Goal: Task Accomplishment & Management: Manage account settings

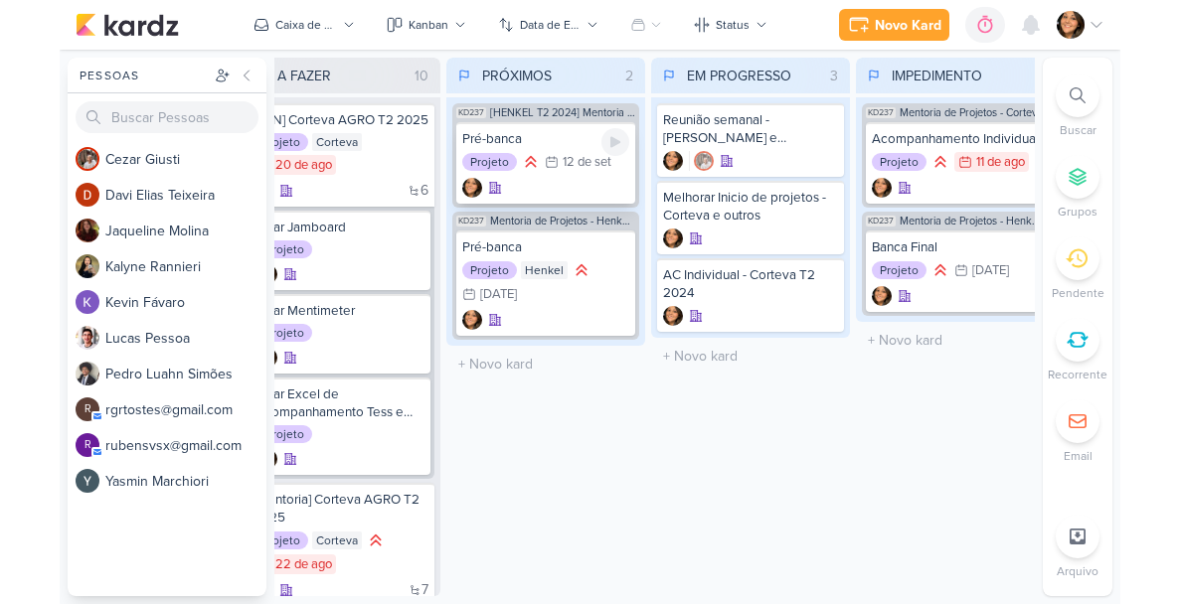
scroll to position [0, 44]
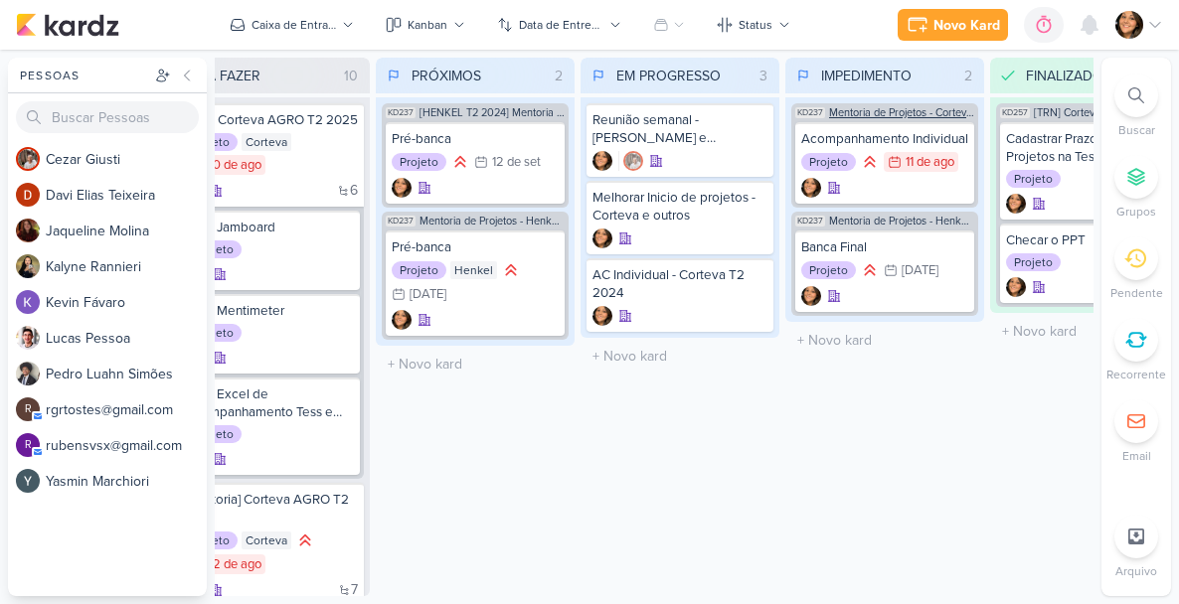
click at [949, 114] on span "Mentoria de Projetos - Corteva Corporativo" at bounding box center [901, 112] width 145 height 11
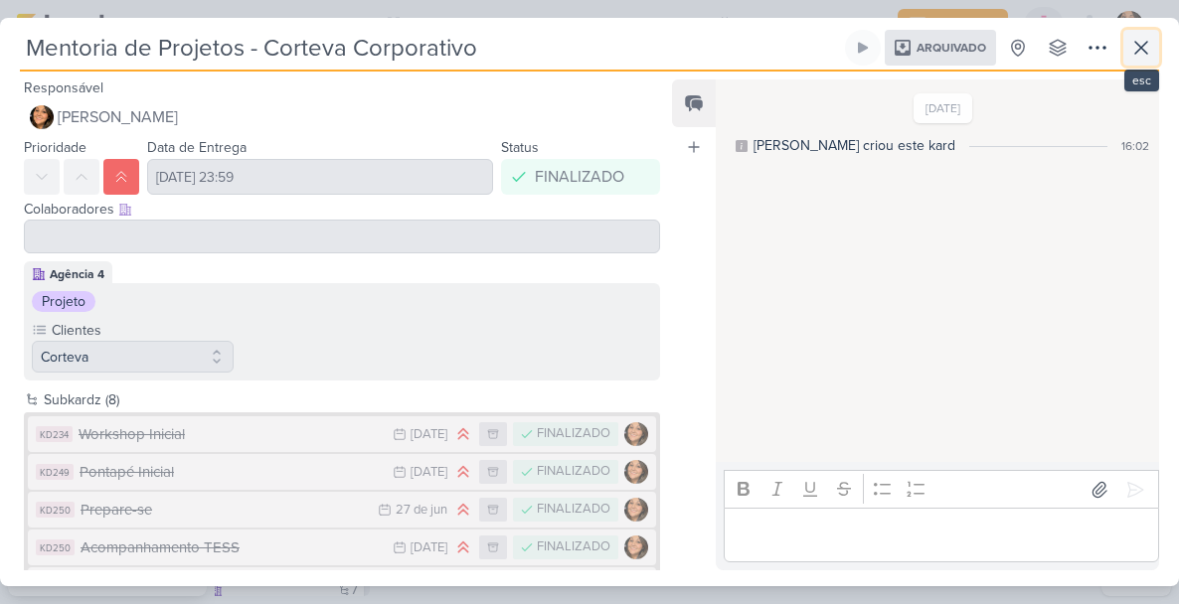
click at [1060, 51] on icon at bounding box center [1141, 48] width 24 height 24
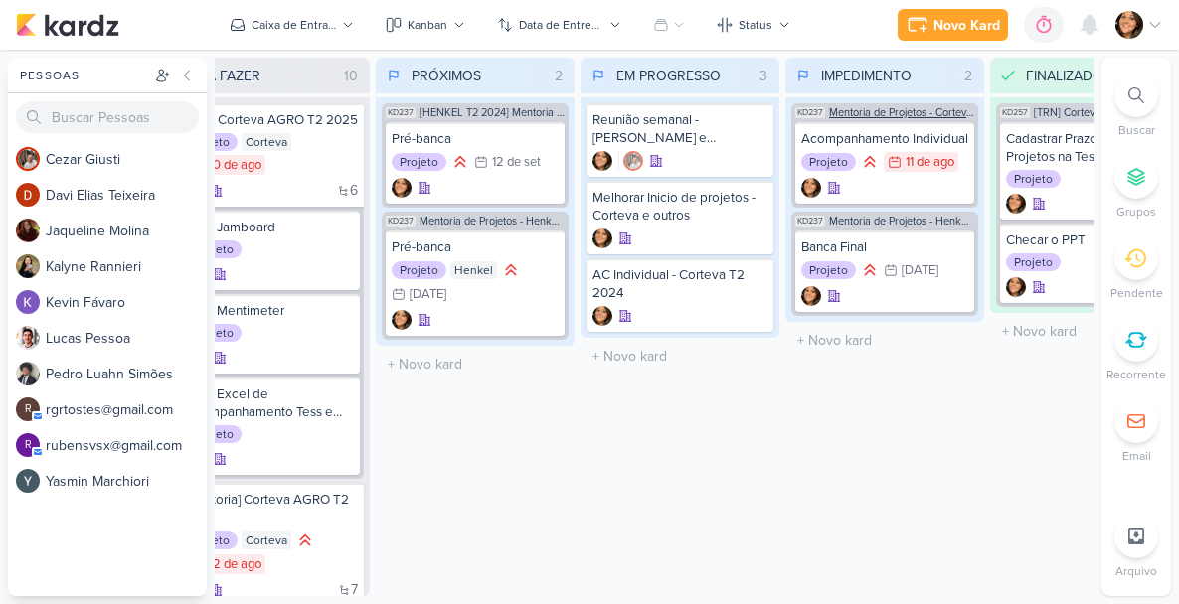
click at [936, 109] on span "Mentoria de Projetos - Corteva Corporativo" at bounding box center [901, 112] width 145 height 11
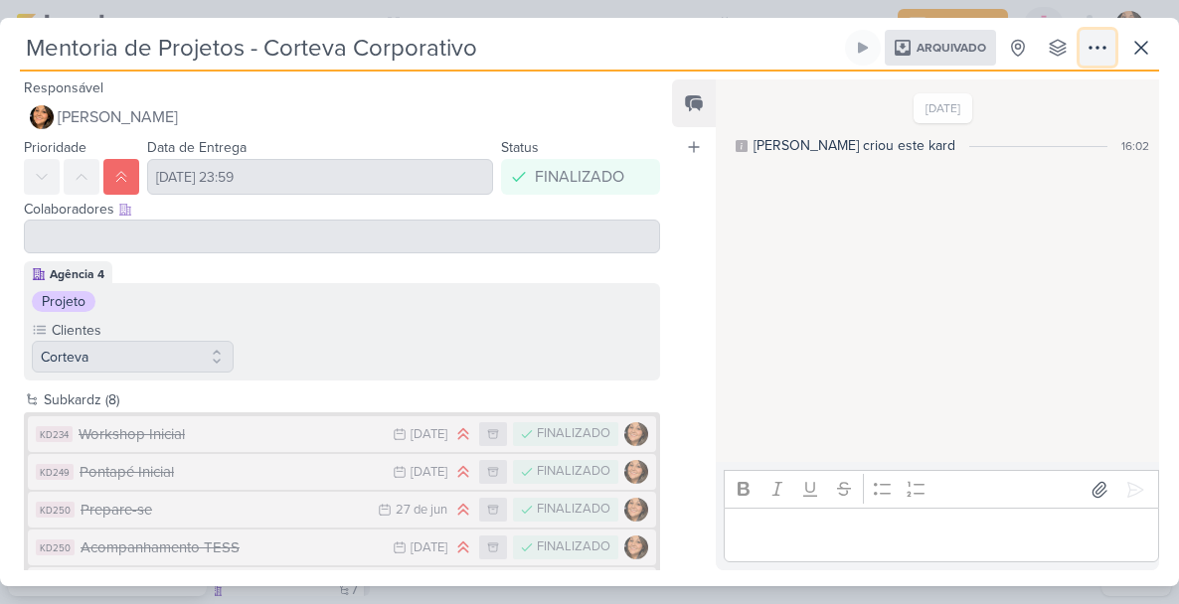
click at [1060, 41] on icon at bounding box center [1098, 48] width 24 height 24
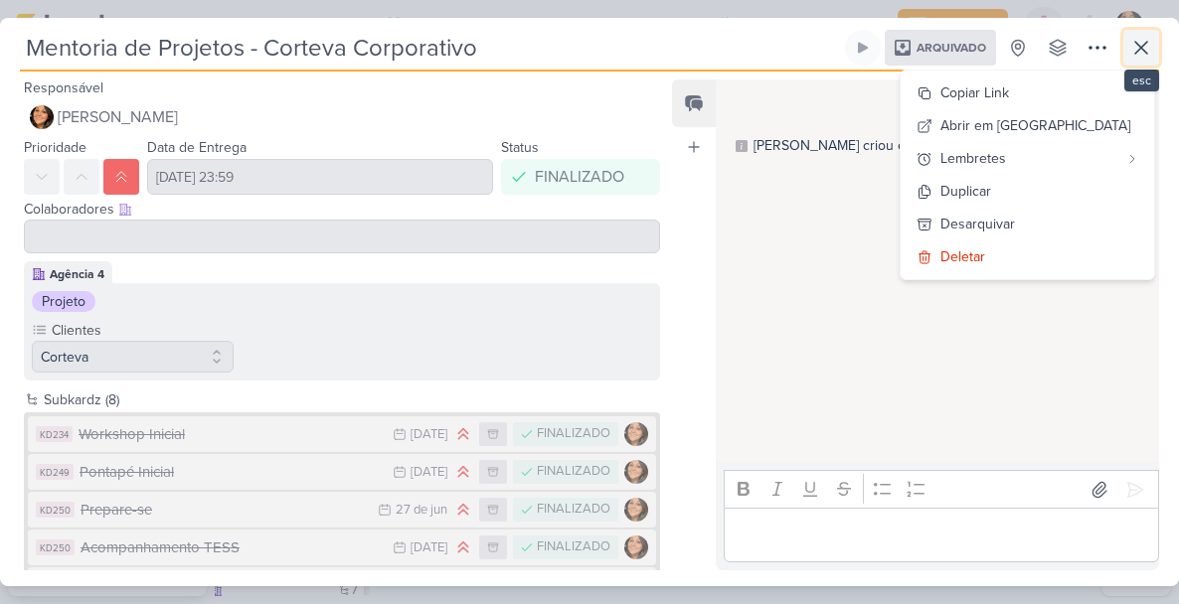
click at [1060, 48] on icon at bounding box center [1141, 48] width 24 height 24
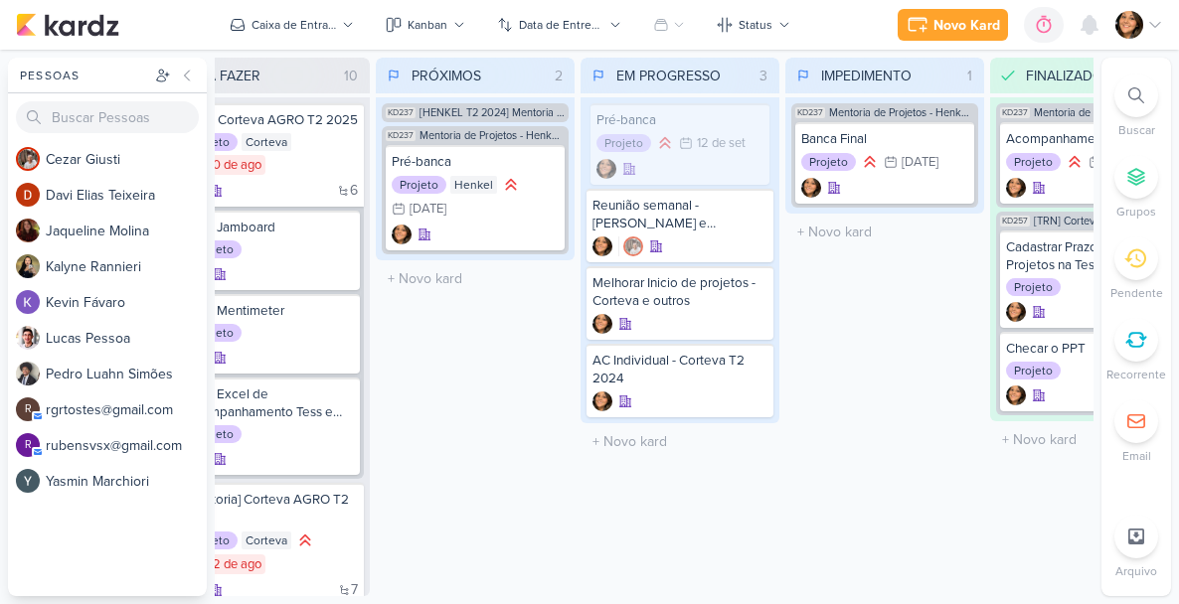
click at [683, 114] on div "Pré-banca" at bounding box center [680, 120] width 167 height 18
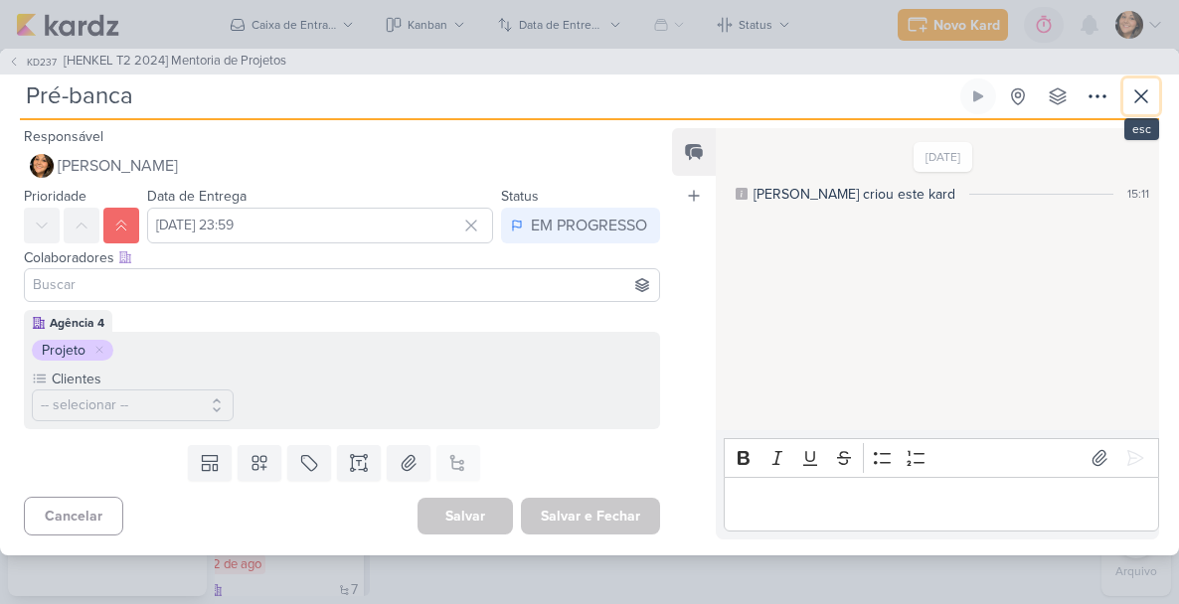
drag, startPoint x: 1142, startPoint y: 93, endPoint x: 964, endPoint y: 103, distance: 178.2
click at [1060, 93] on icon at bounding box center [1141, 97] width 24 height 24
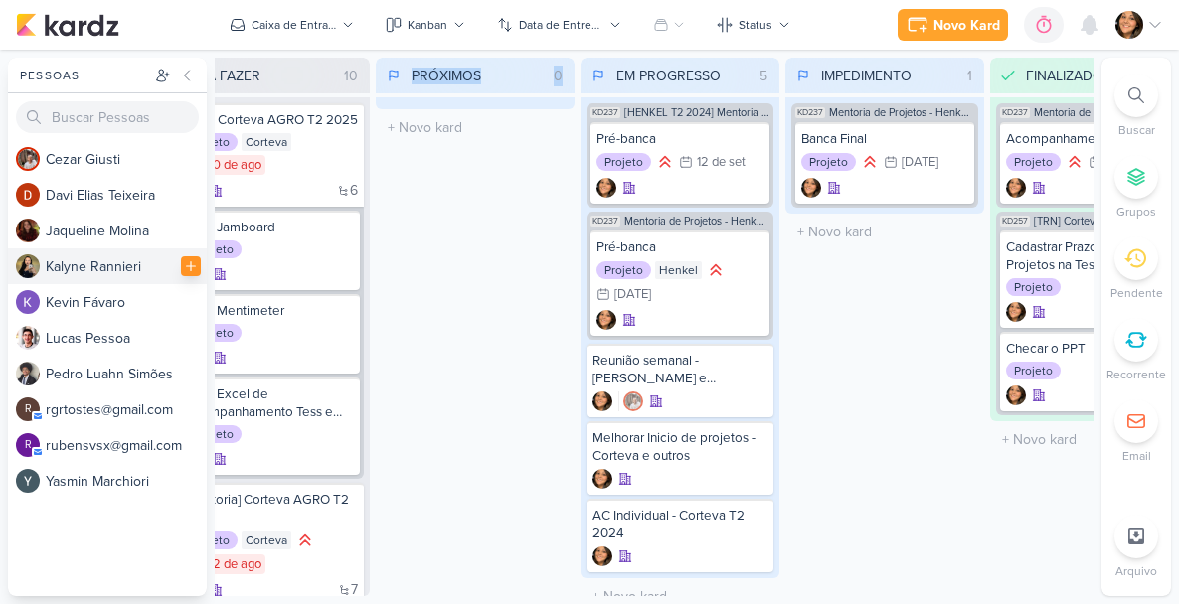
scroll to position [0, 0]
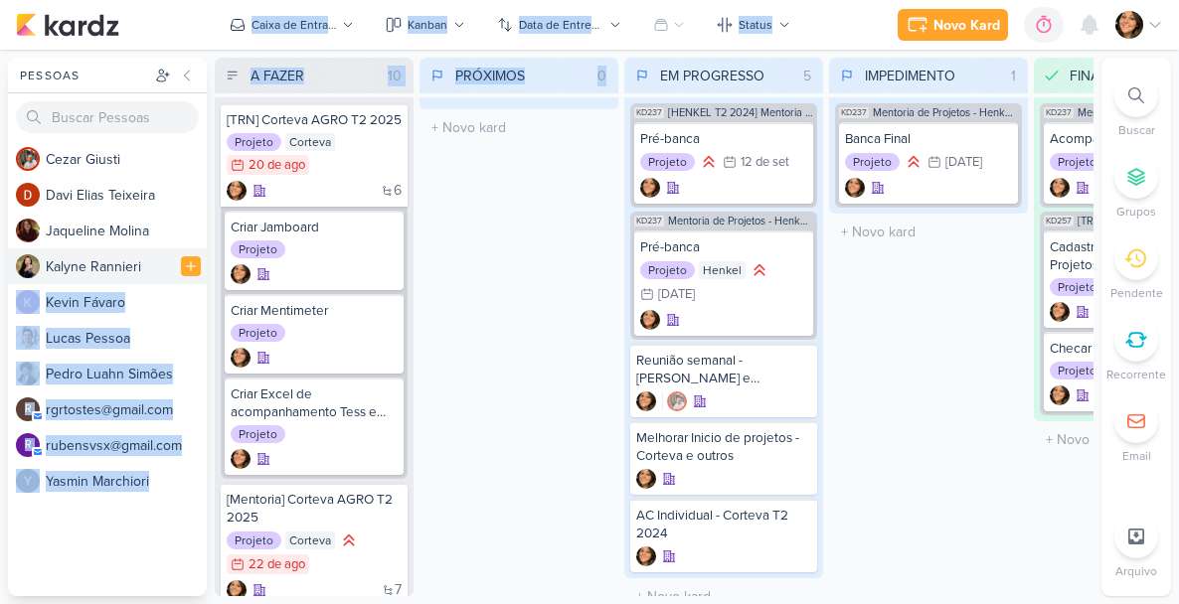
drag, startPoint x: 416, startPoint y: 300, endPoint x: 160, endPoint y: 279, distance: 256.4
click at [160, 279] on div "Pessoas [GEOGRAPHIC_DATA] C e z a r G i u s t i D a v i E l i a s T e i x e i r…" at bounding box center [589, 327] width 1179 height 539
click at [474, 316] on div "PRÓXIMOS 0 Mover Para Esquerda Mover Para Direita [GEOGRAPHIC_DATA] O título do…" at bounding box center [519, 327] width 199 height 539
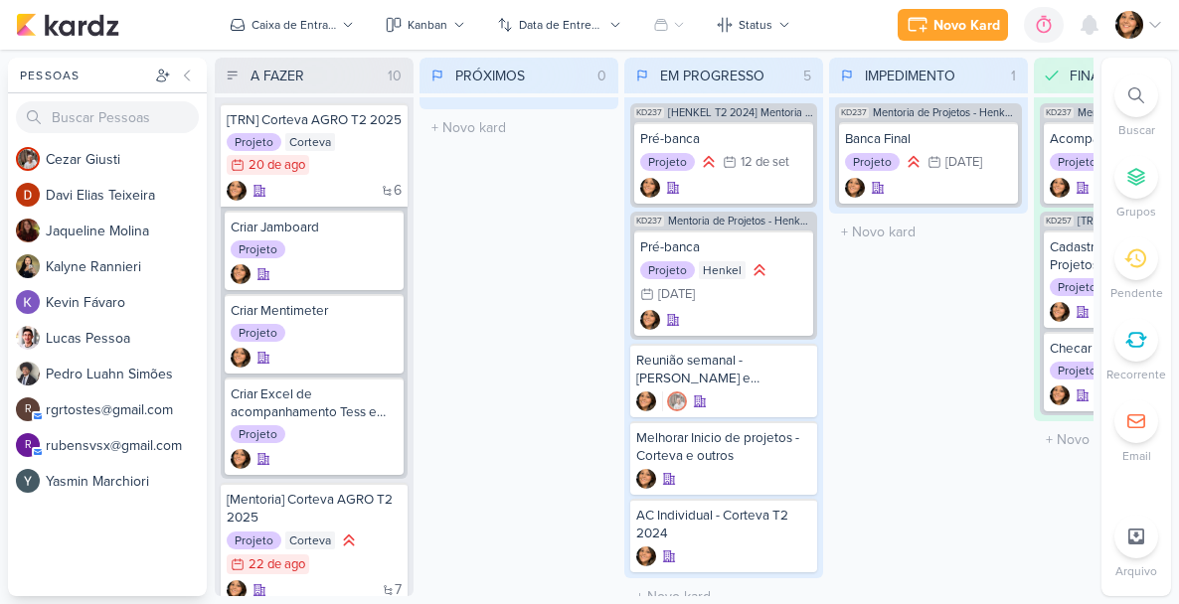
drag, startPoint x: 519, startPoint y: 130, endPoint x: 139, endPoint y: 0, distance: 401.5
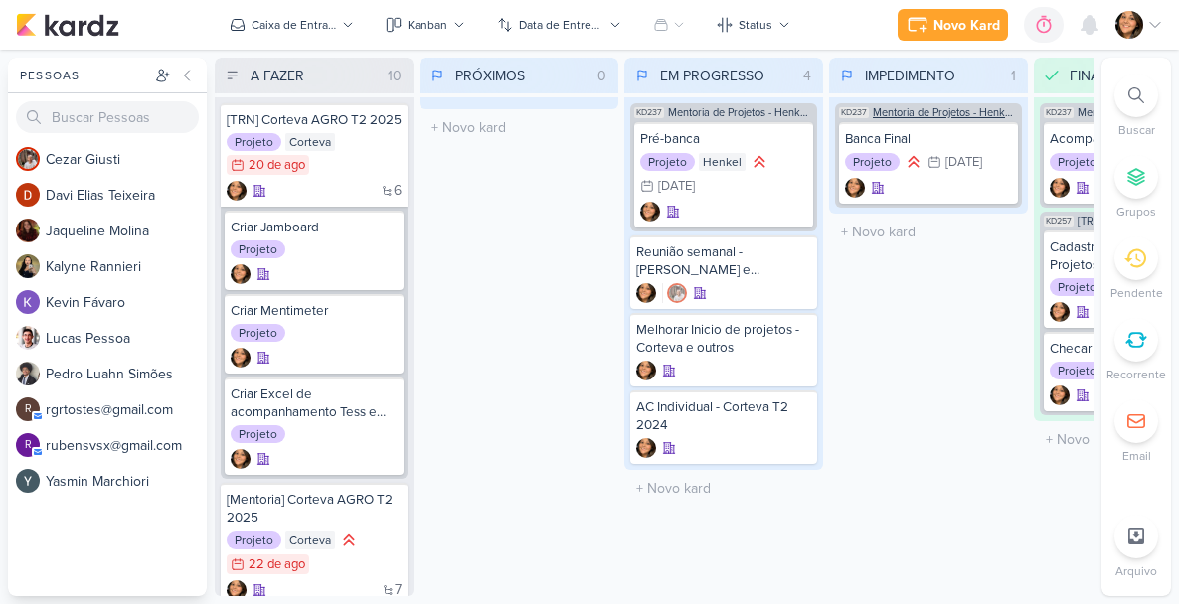
click at [940, 108] on span "Mentoria de Projetos - Henkel T1 2025" at bounding box center [945, 112] width 145 height 11
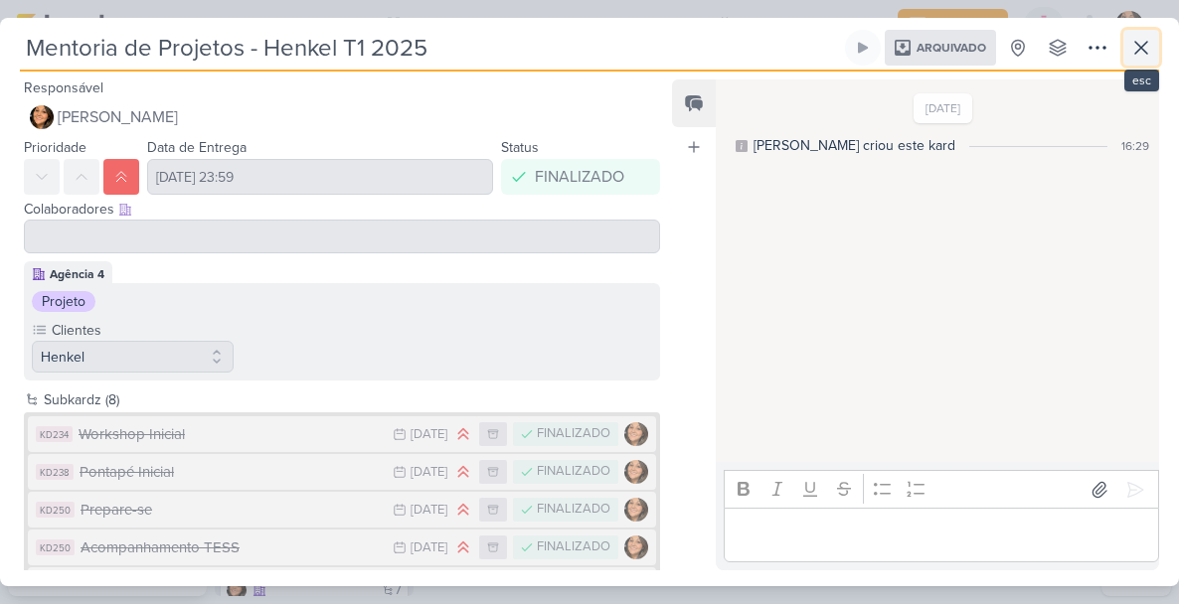
click at [1060, 49] on icon at bounding box center [1141, 48] width 12 height 12
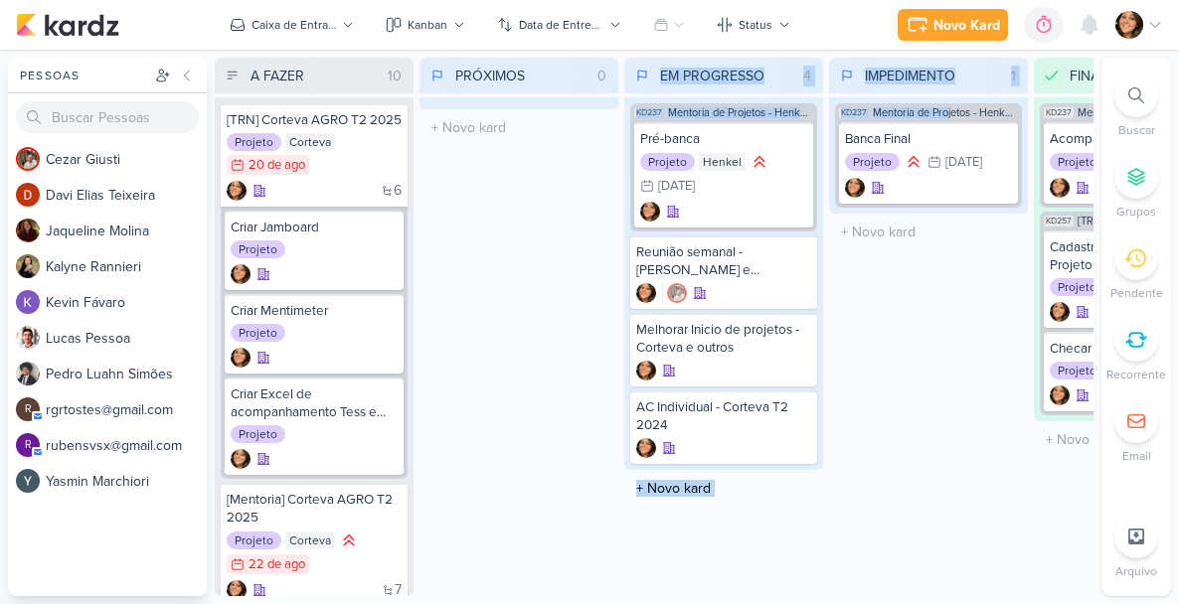
drag, startPoint x: 949, startPoint y: 114, endPoint x: 527, endPoint y: 150, distance: 424.1
click at [527, 150] on div "A FAZER 10 Mover Para Esquerda Mover Para Direita [GEOGRAPHIC_DATA] [TRN] Corte…" at bounding box center [654, 327] width 879 height 539
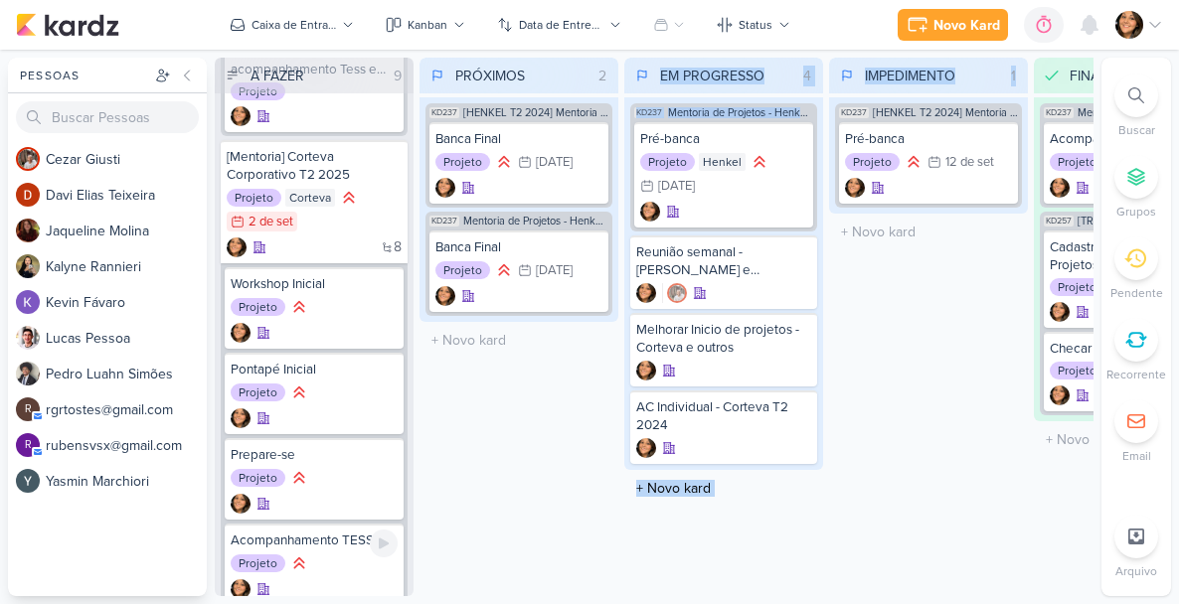
scroll to position [2884, 0]
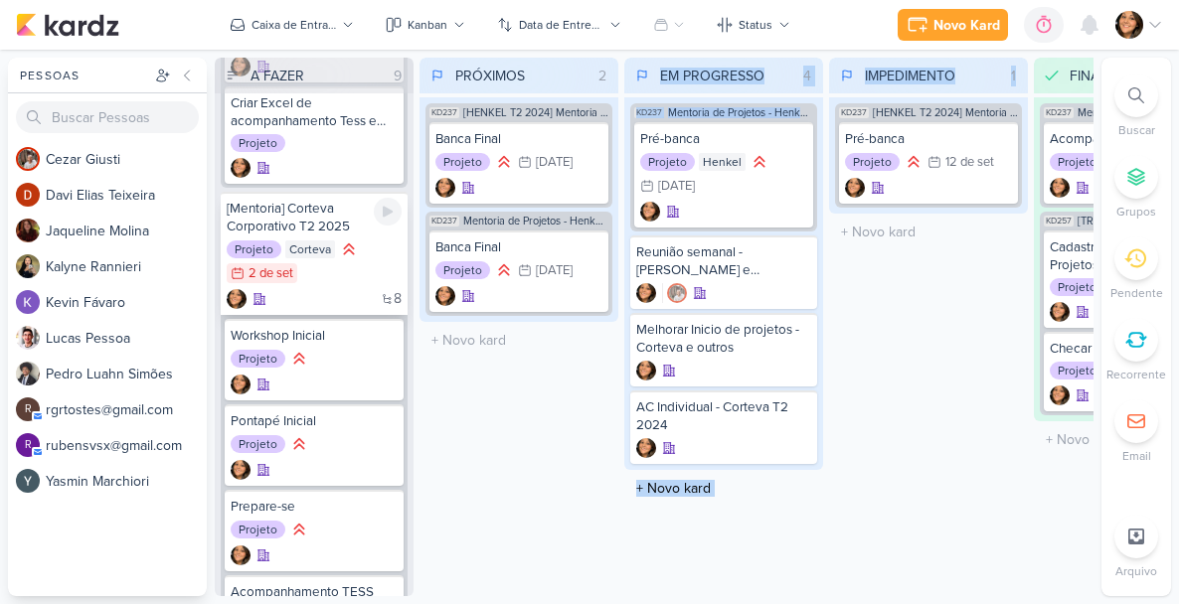
click at [269, 280] on div "2 de set" at bounding box center [271, 273] width 45 height 13
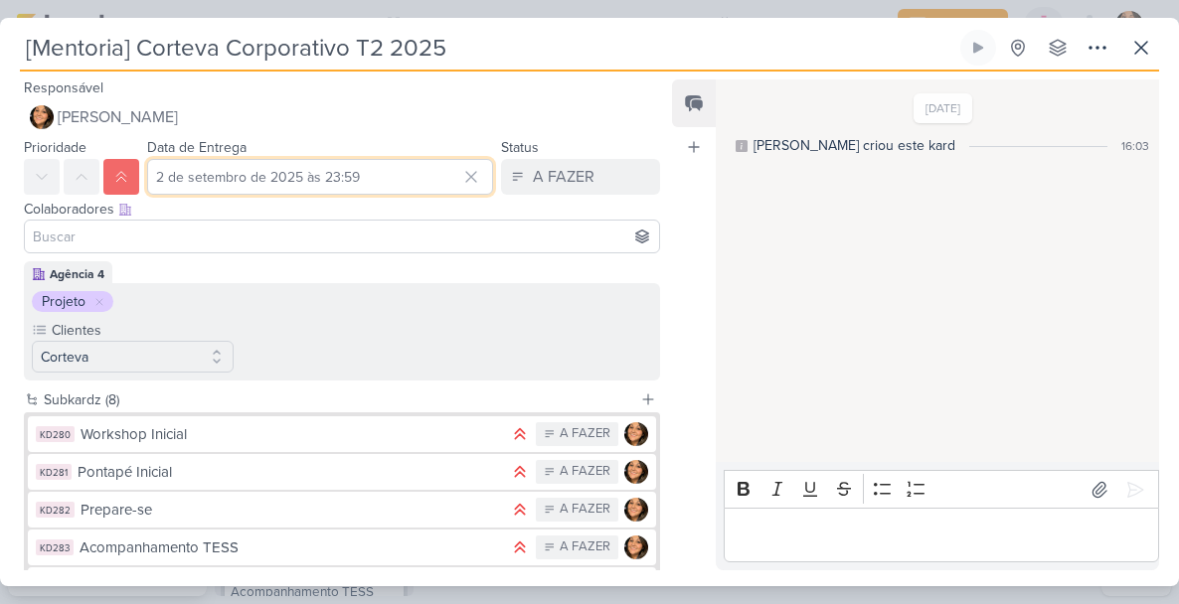
click at [196, 181] on input "2 de setembro de 2025 às 23:59" at bounding box center [320, 177] width 346 height 36
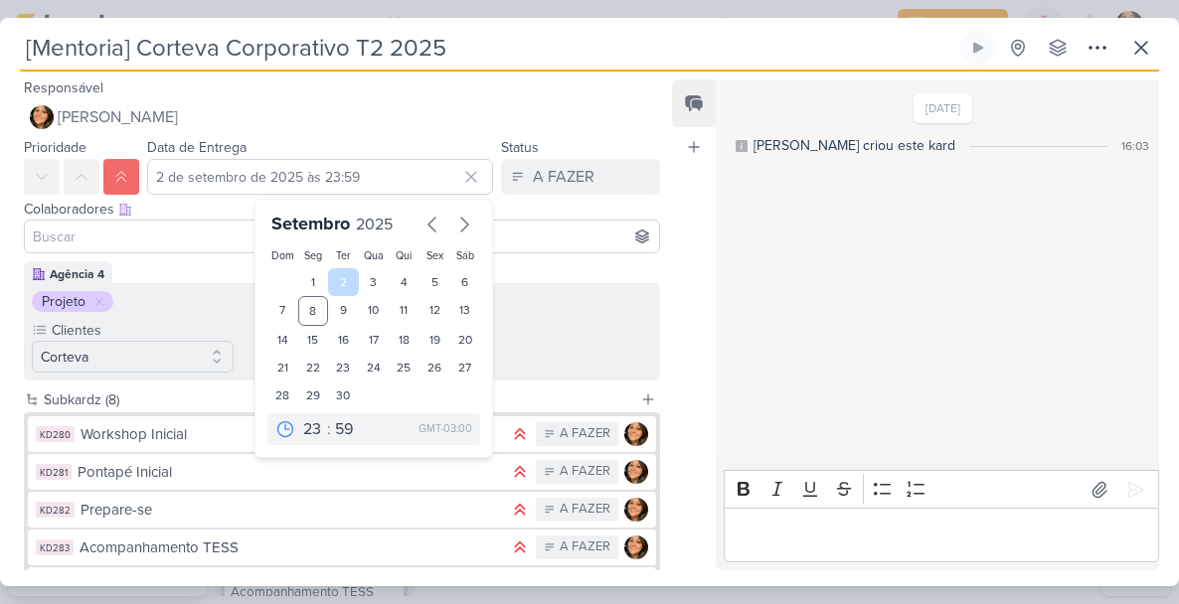
drag, startPoint x: 335, startPoint y: 300, endPoint x: 344, endPoint y: 291, distance: 12.7
click at [335, 300] on div "9" at bounding box center [343, 311] width 31 height 30
type input "[DATE] 23:59"
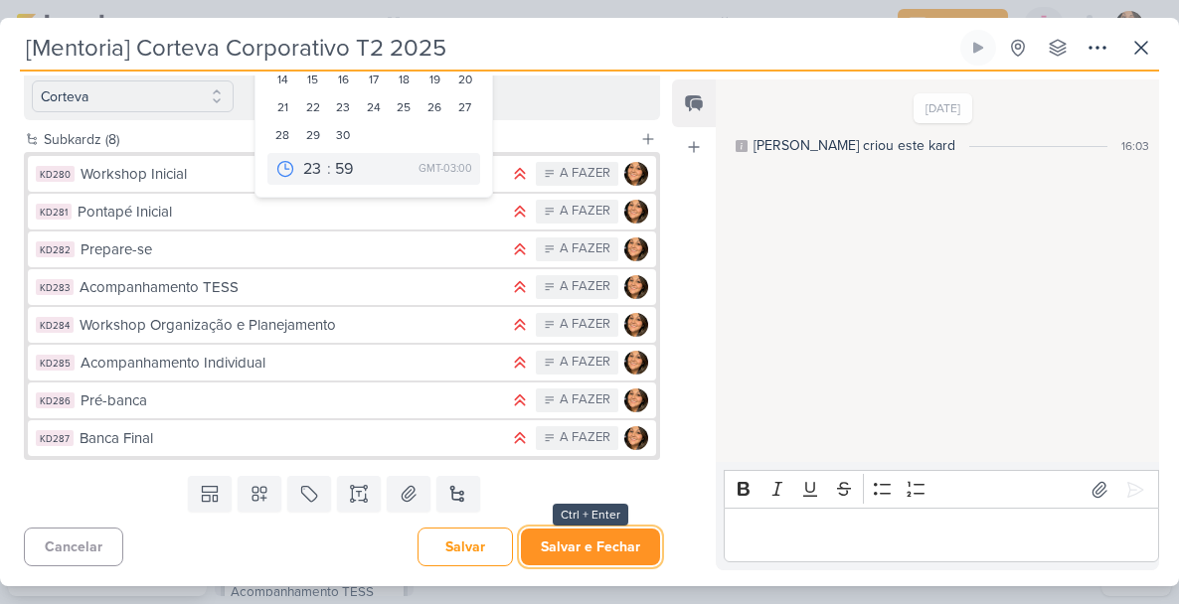
click at [563, 544] on button "Salvar e Fechar" at bounding box center [590, 547] width 139 height 37
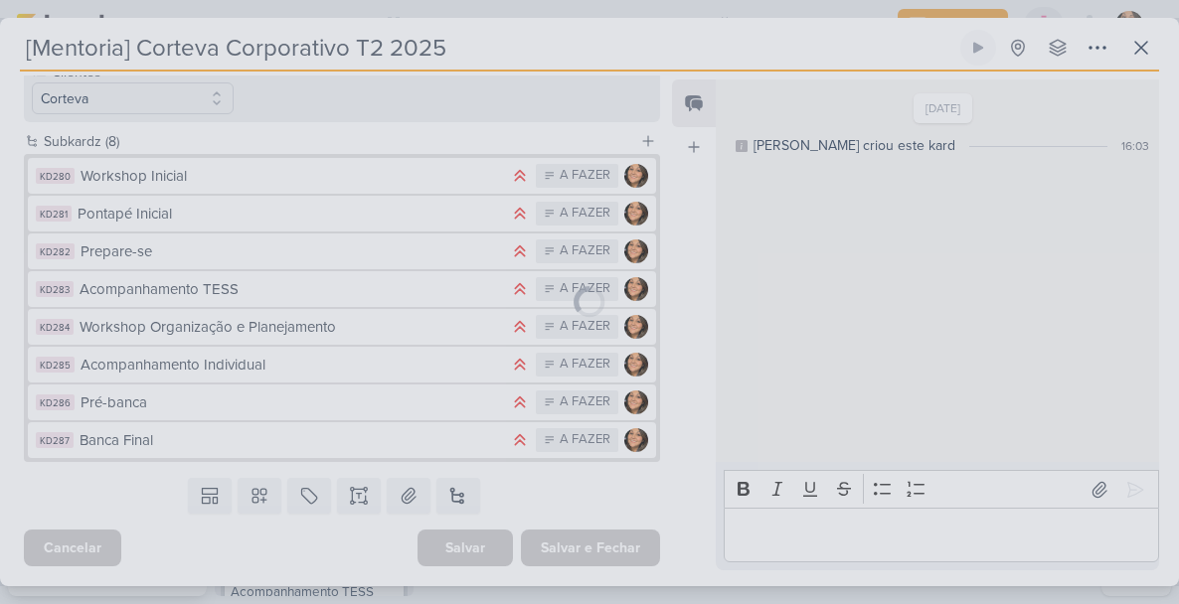
scroll to position [258, 0]
